Goal: Task Accomplishment & Management: Use online tool/utility

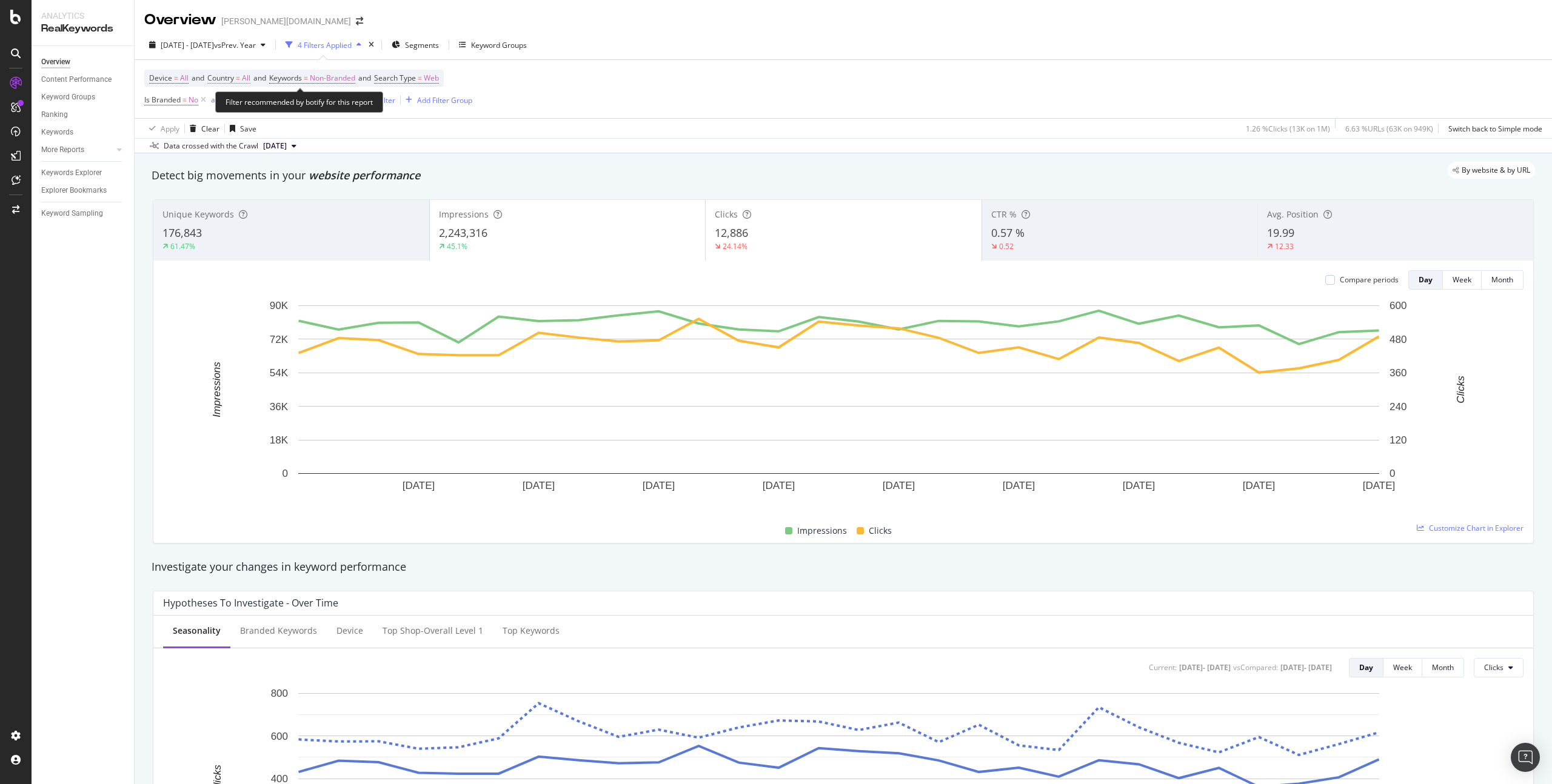
click at [238, 79] on span "Country = All" at bounding box center [229, 78] width 43 height 11
click at [239, 103] on div "All" at bounding box center [287, 107] width 133 height 20
click at [245, 147] on span "[GEOGRAPHIC_DATA]" at bounding box center [263, 148] width 73 height 10
drag, startPoint x: 337, startPoint y: 134, endPoint x: 421, endPoint y: 102, distance: 89.9
click at [337, 134] on div "Apply" at bounding box center [344, 132] width 19 height 10
